Goal: Transaction & Acquisition: Book appointment/travel/reservation

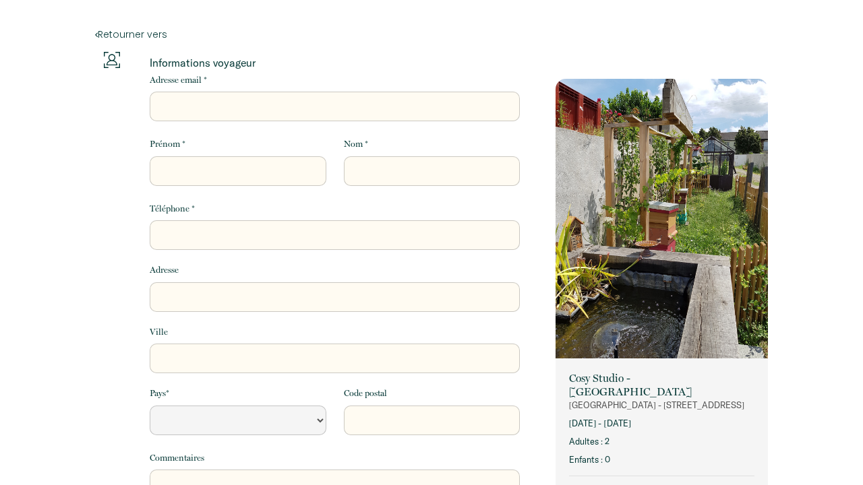
select select "Default select example"
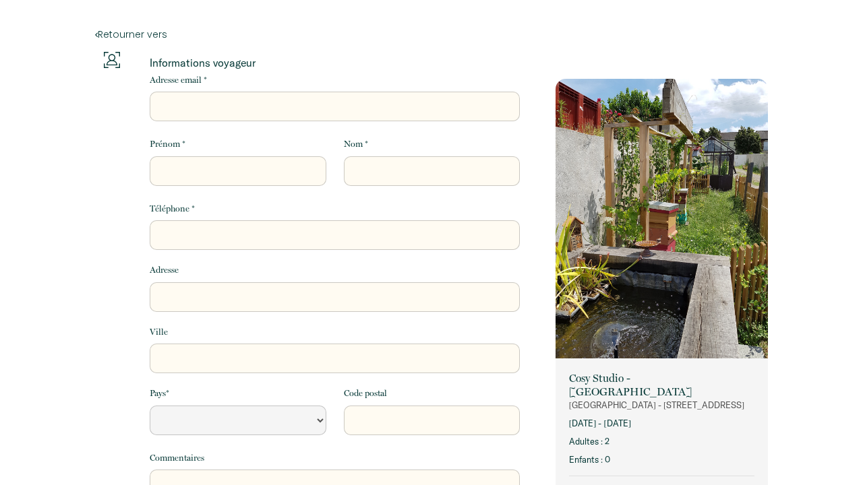
select select "Default select example"
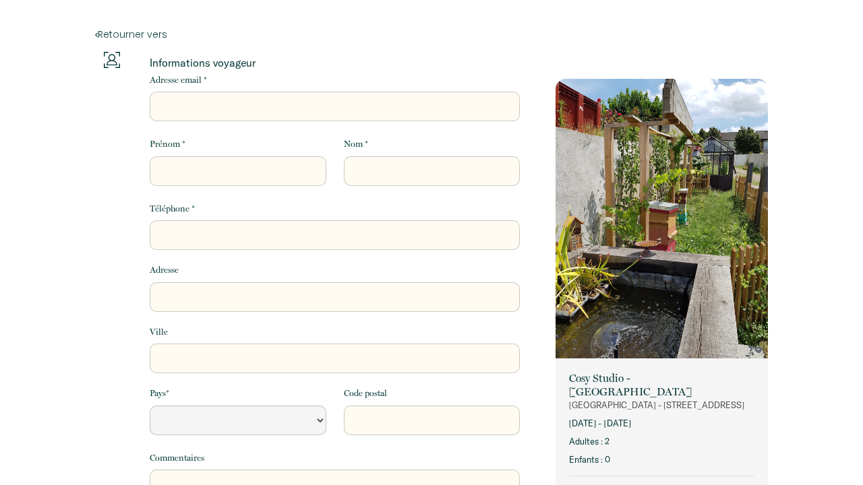
select select "Default select example"
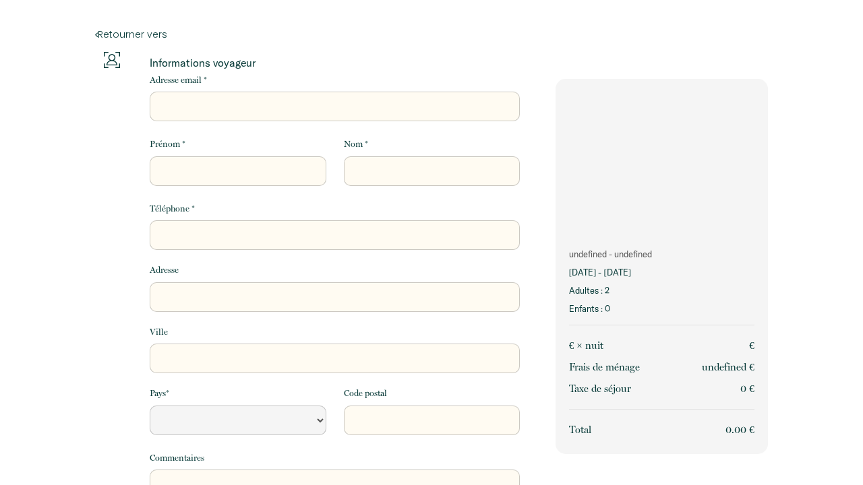
select select "Default select example"
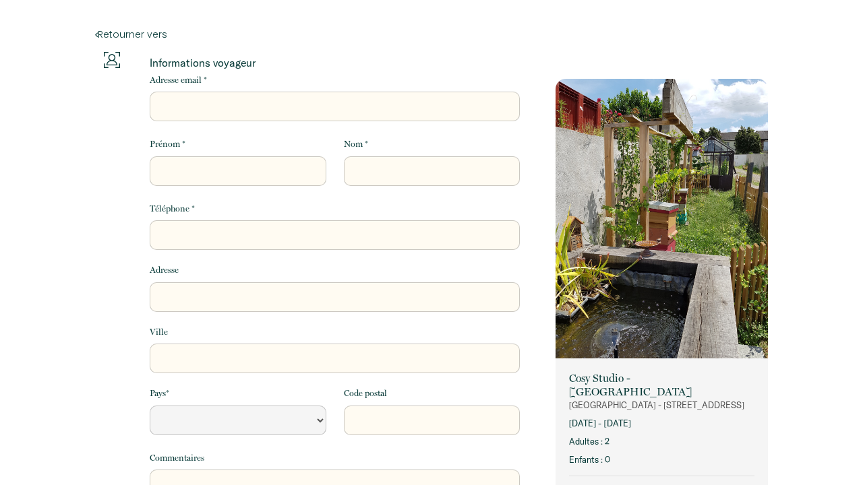
select select "Default select example"
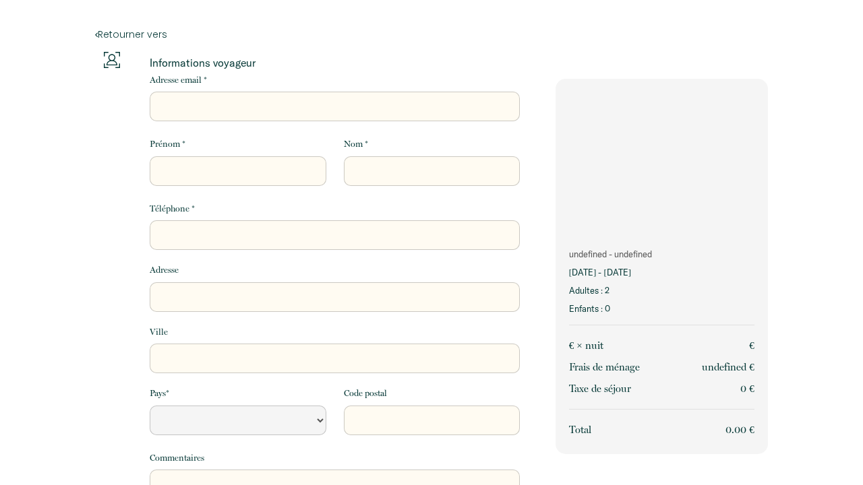
select select "Default select example"
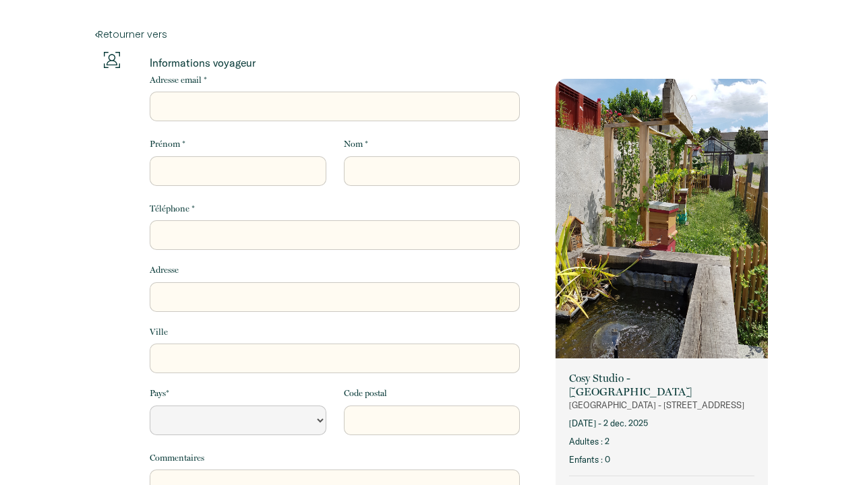
select select "Default select example"
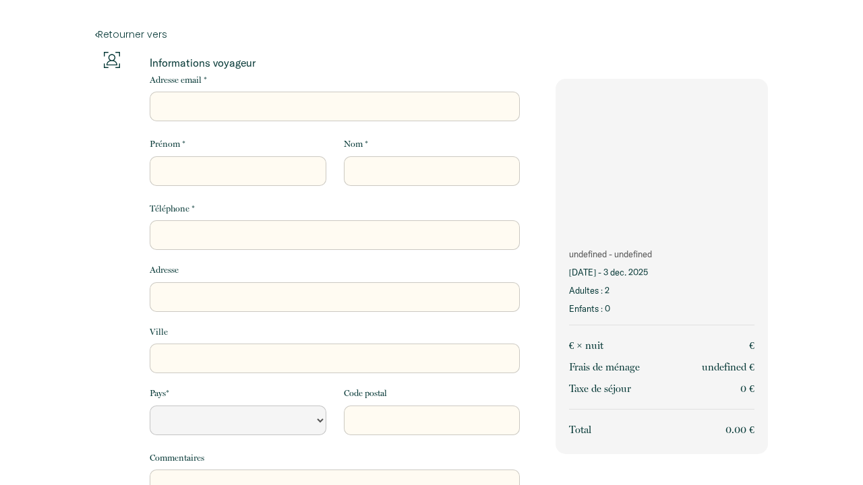
select select "Default select example"
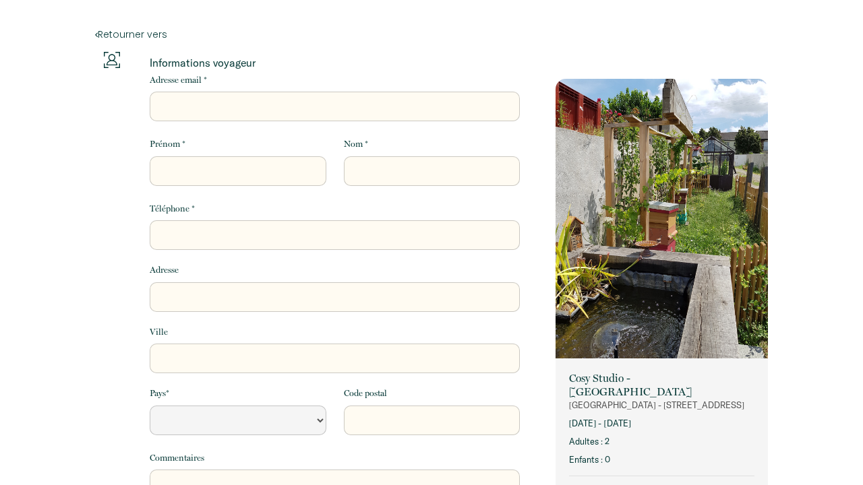
select select "Default select example"
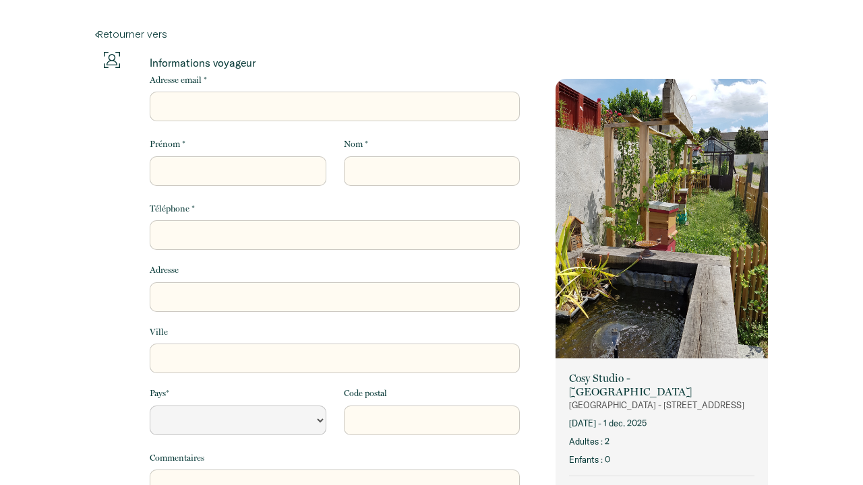
select select "Default select example"
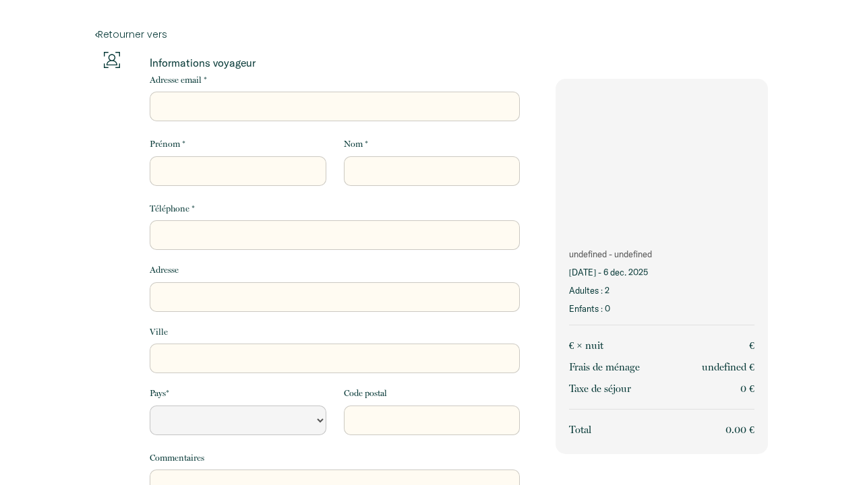
select select "Default select example"
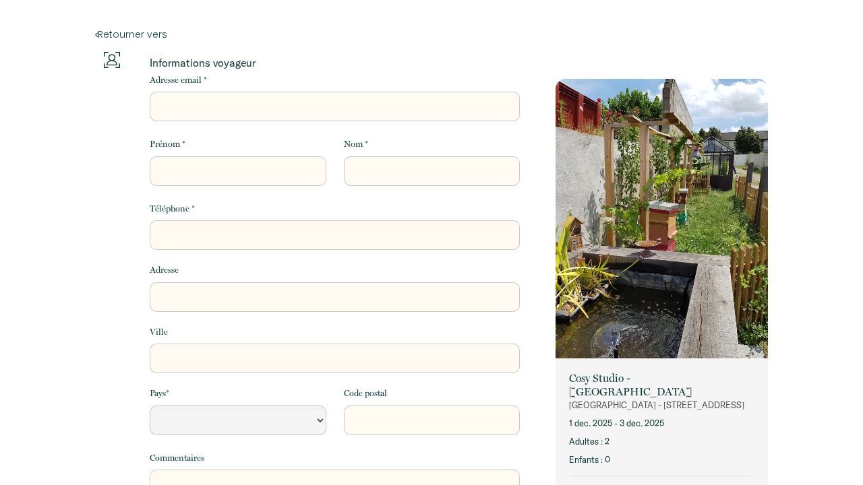
select select "Default select example"
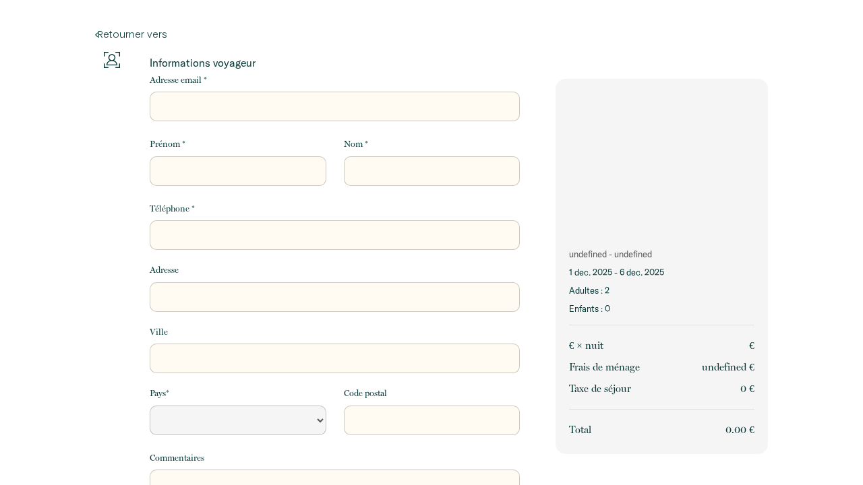
select select "Default select example"
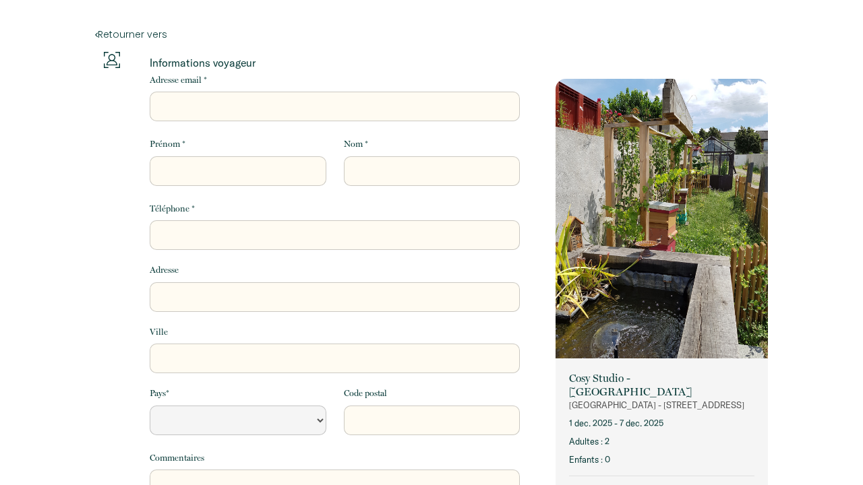
select select "Default select example"
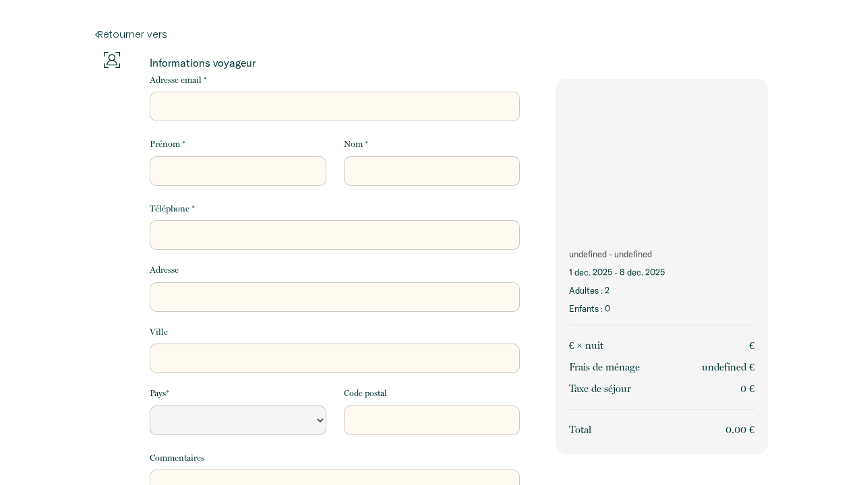
select select "Default select example"
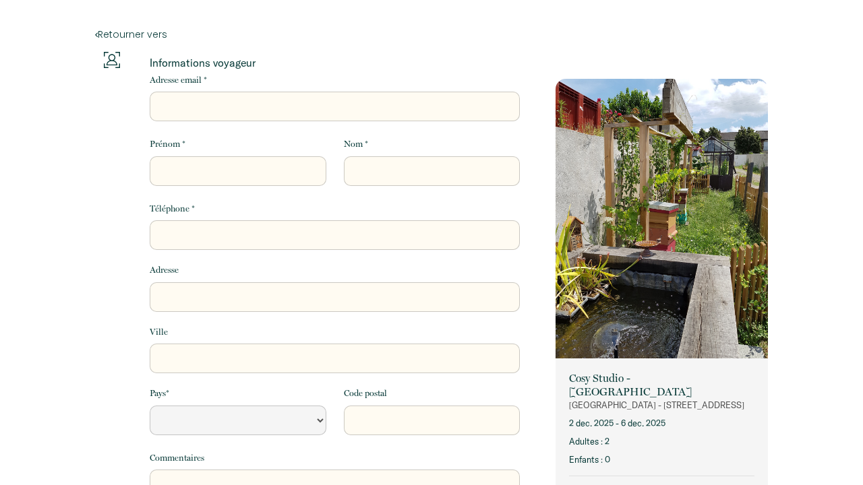
select select "Default select example"
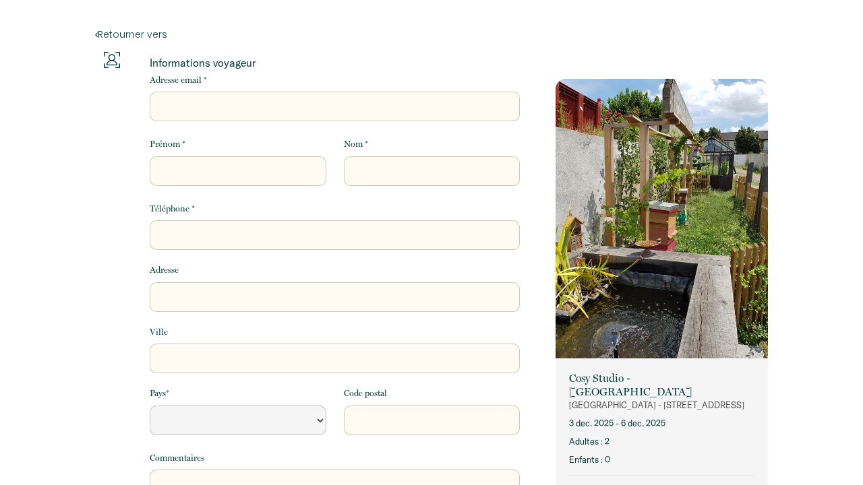
select select "Default select example"
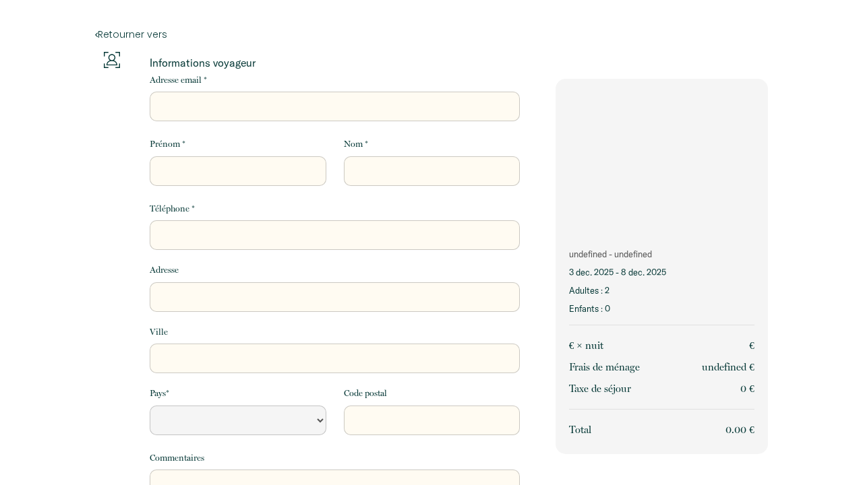
select select "Default select example"
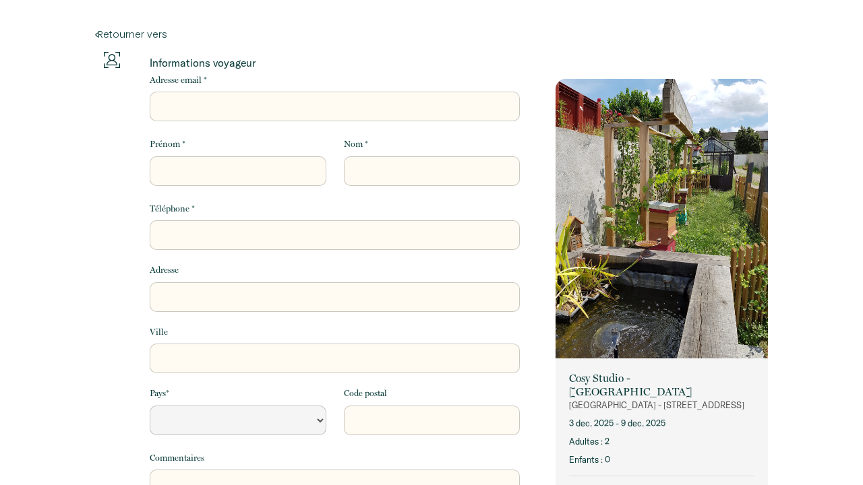
select select "Default select example"
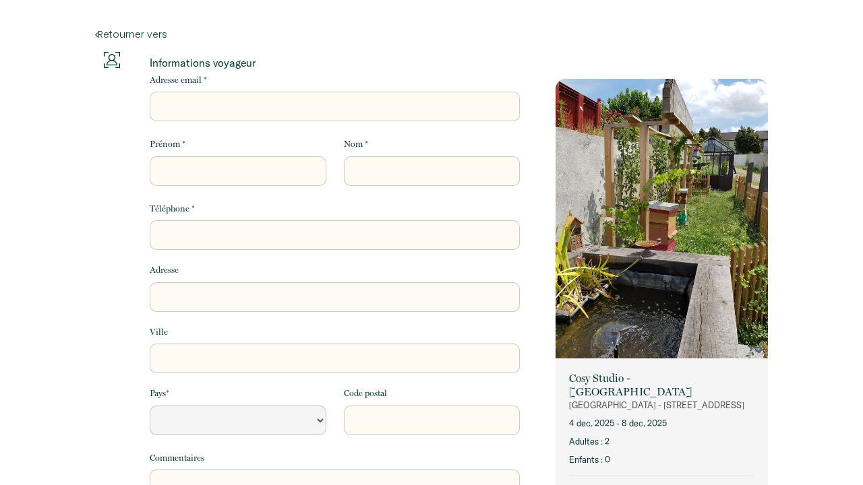
select select "Default select example"
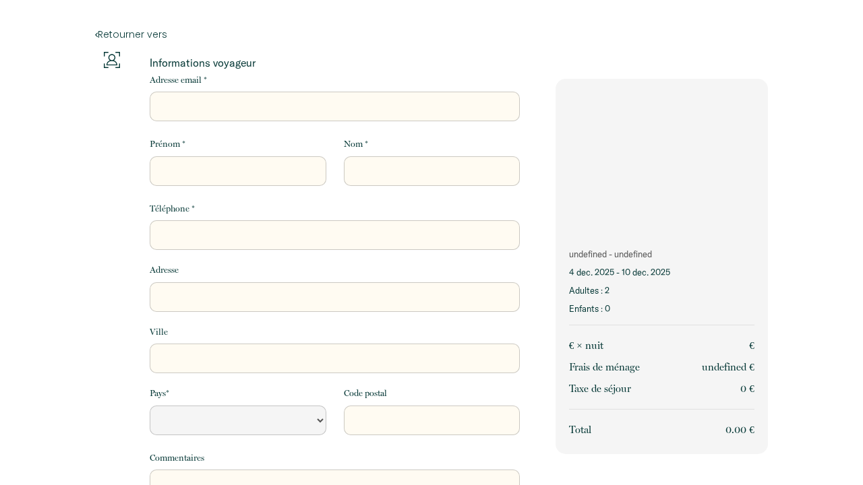
select select "Default select example"
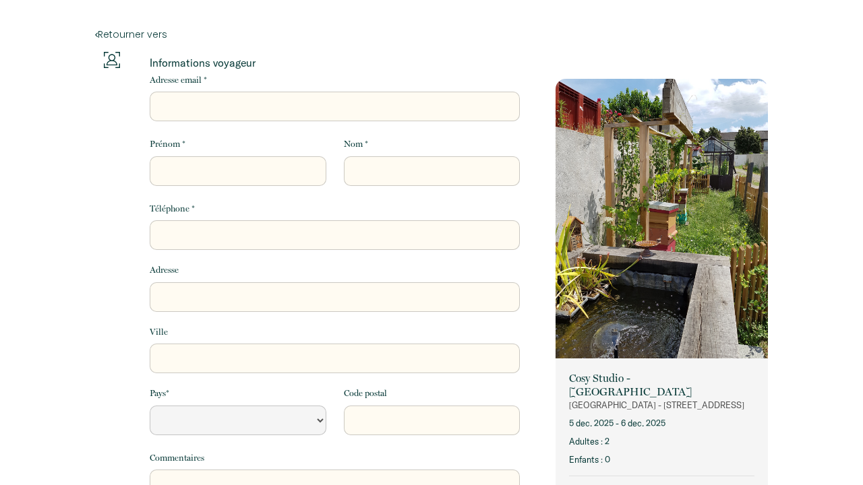
select select "Default select example"
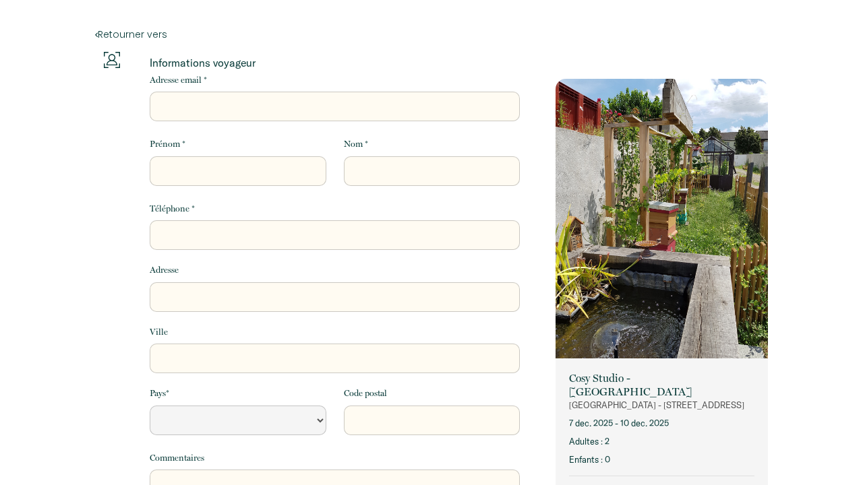
select select "Default select example"
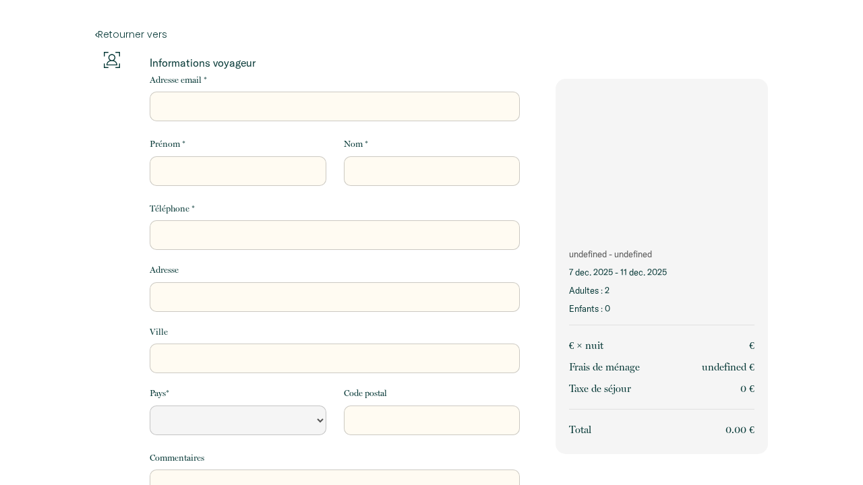
select select "Default select example"
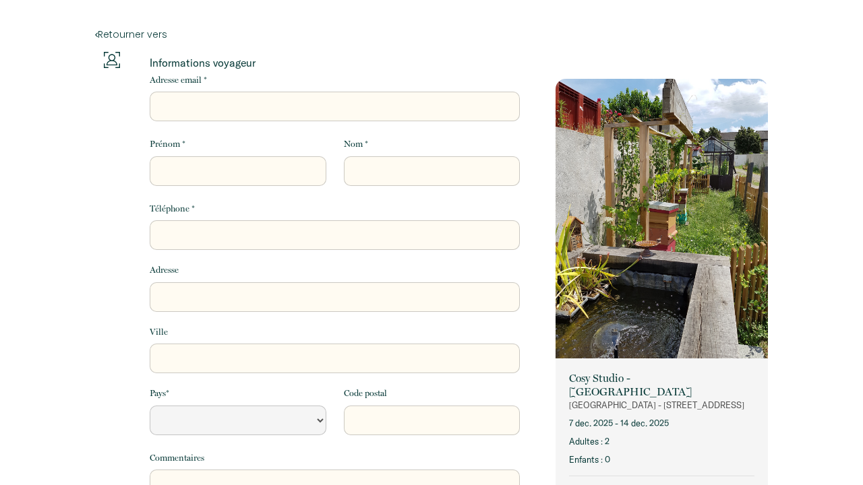
select select "Default select example"
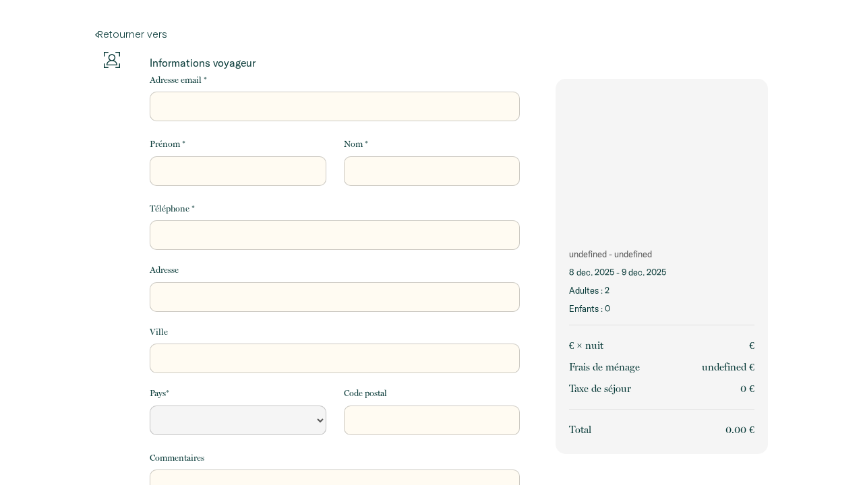
select select "Default select example"
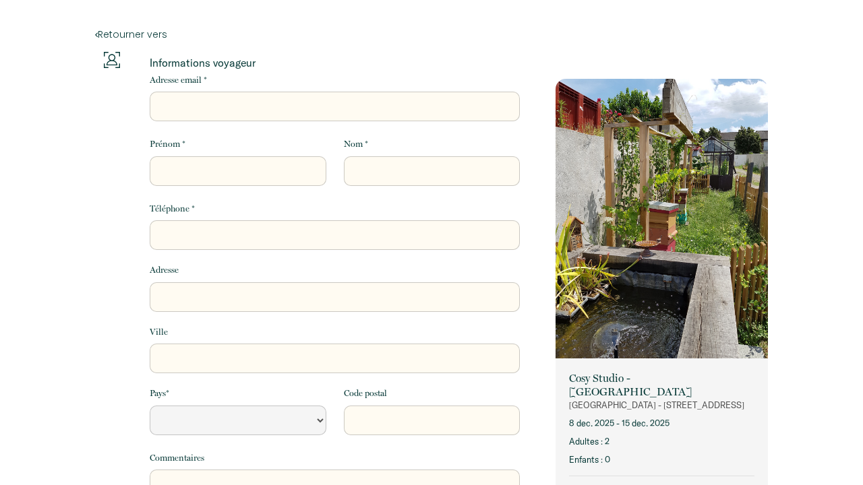
select select "Default select example"
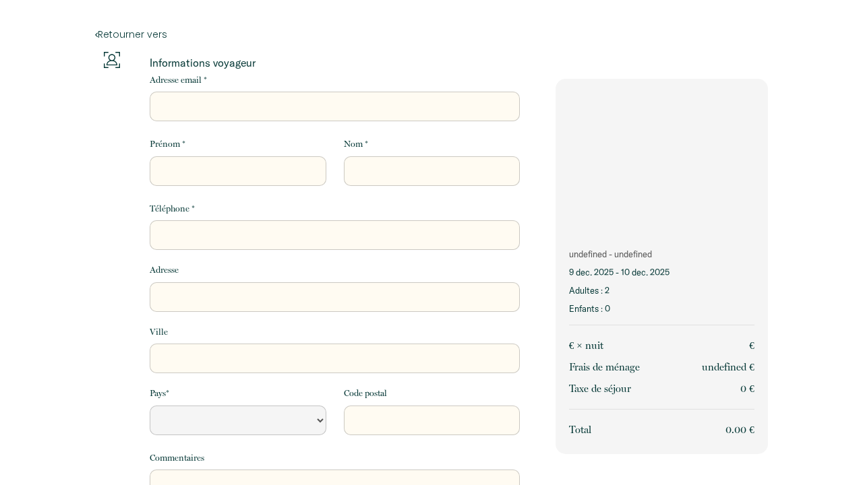
select select "Default select example"
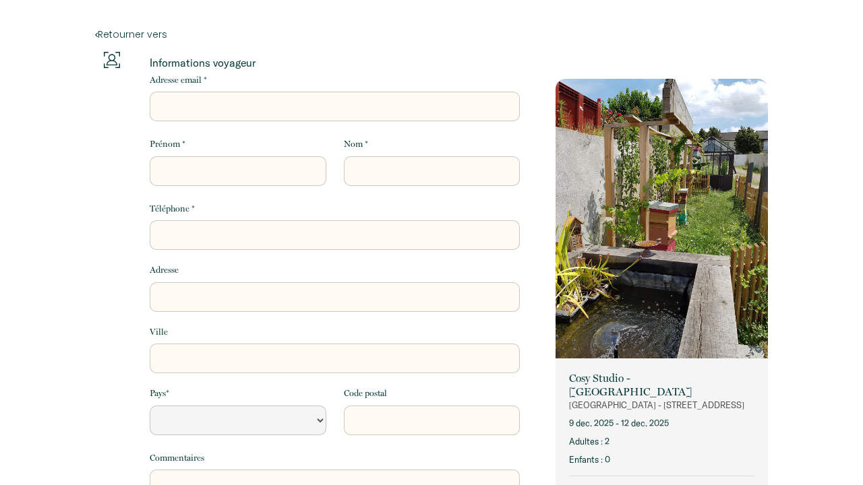
select select "Default select example"
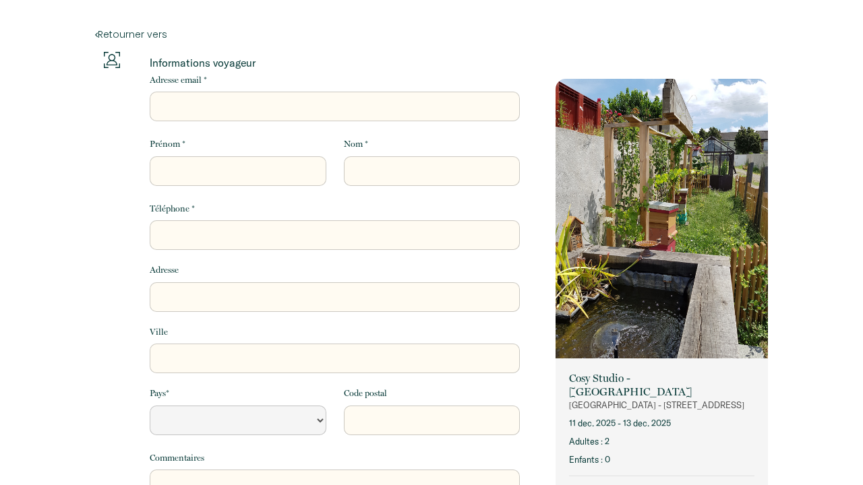
select select "Default select example"
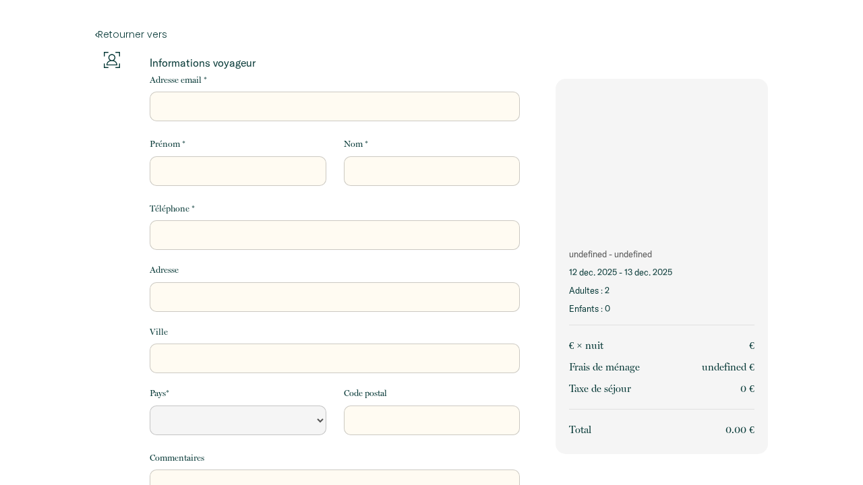
select select "Default select example"
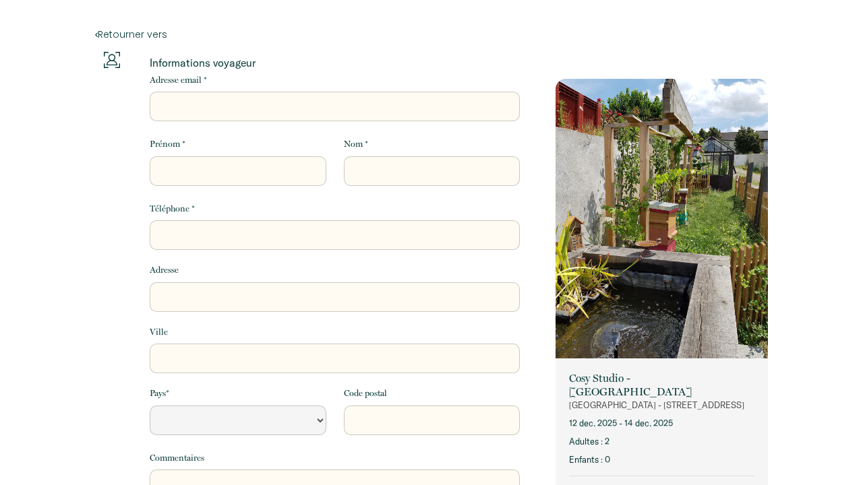
select select "Default select example"
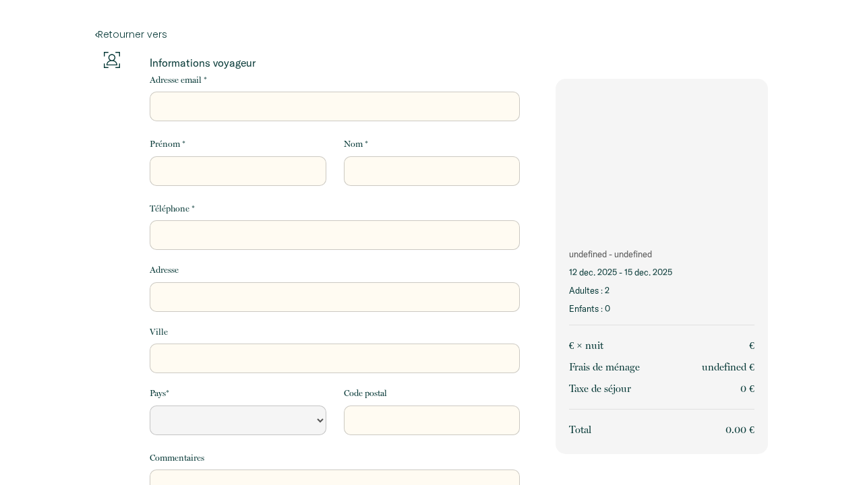
select select "Default select example"
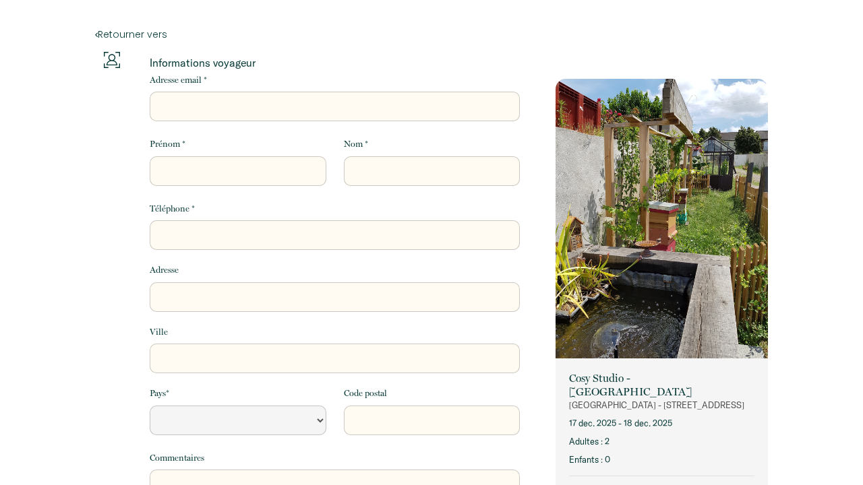
select select "Default select example"
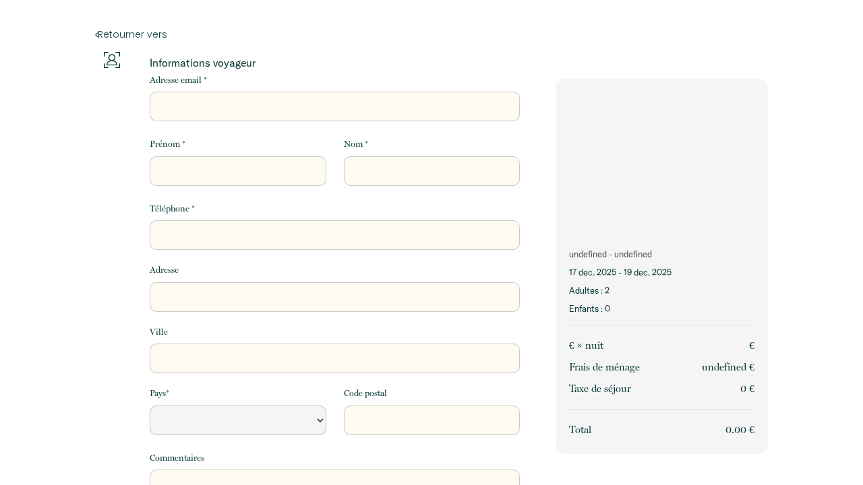
select select "Default select example"
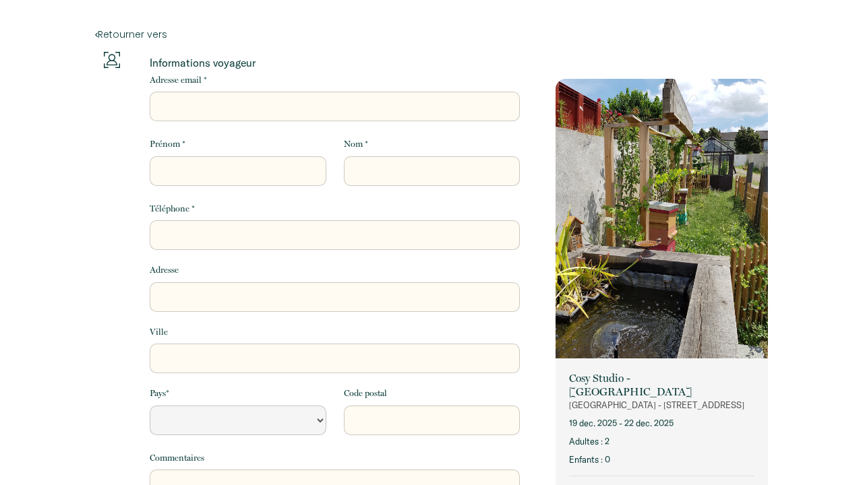
select select "Default select example"
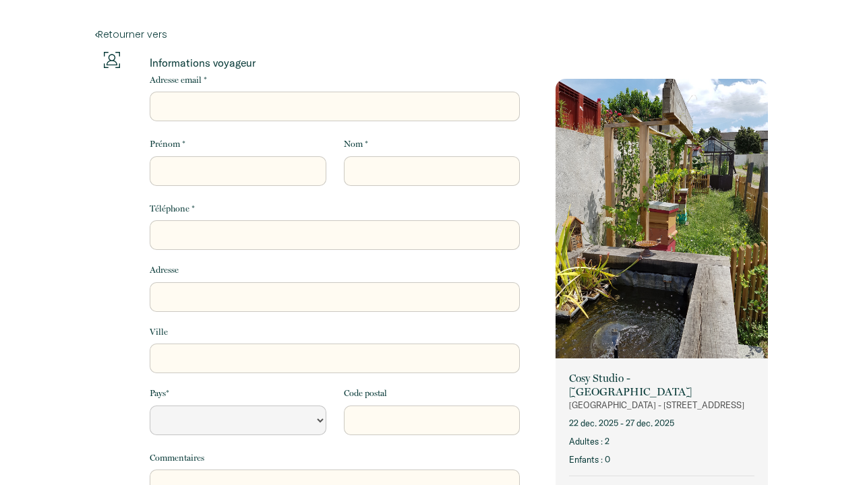
select select "Default select example"
